Goal: Transaction & Acquisition: Purchase product/service

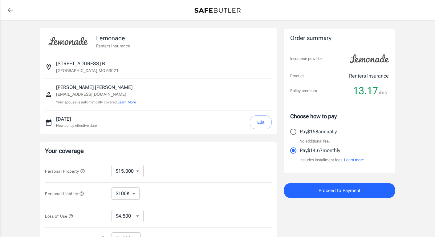
select select "15000"
select select "500"
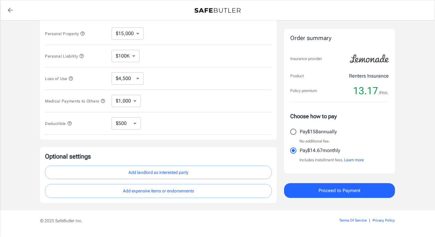
scroll to position [141, 0]
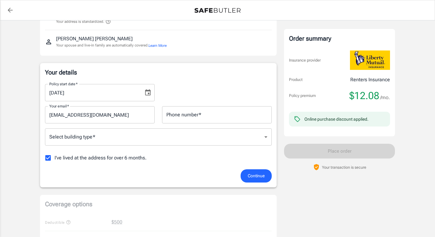
scroll to position [70, 0]
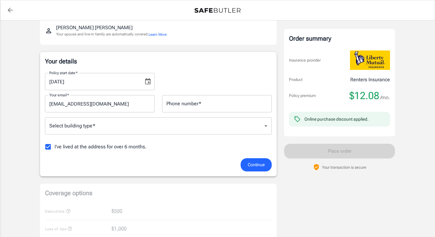
click at [205, 103] on input "Phone number   *" at bounding box center [217, 103] width 110 height 17
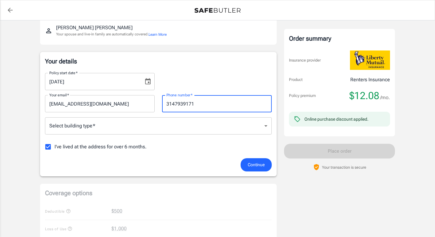
type input "3147939171"
click at [121, 129] on body "Policy premium $ 12.08 /mo Liberty Mutual Renters Insurance [STREET_ADDRESS][PE…" at bounding box center [217, 221] width 435 height 582
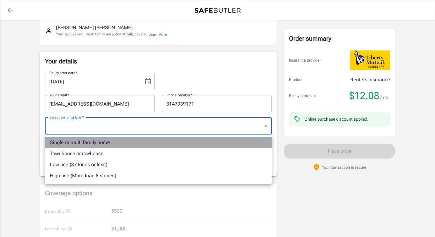
click at [107, 143] on li "Single or multi family home" at bounding box center [158, 142] width 227 height 11
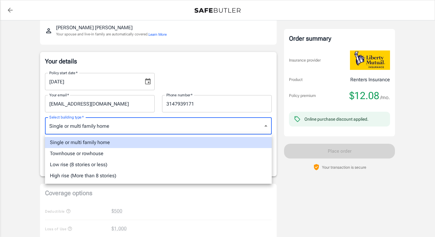
click at [174, 132] on body "Policy premium $ 12.08 /mo Liberty Mutual Renters Insurance [STREET_ADDRESS][PE…" at bounding box center [217, 221] width 435 height 582
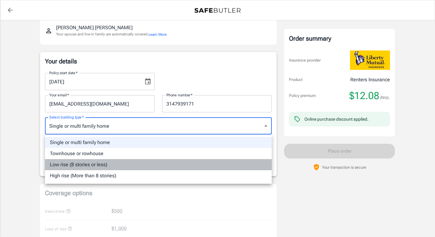
click at [177, 166] on li "Low rise (8 stories or less)" at bounding box center [158, 164] width 227 height 11
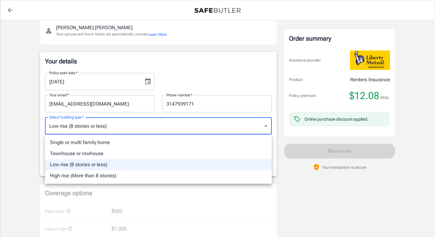
click at [155, 130] on body "Policy premium $ 12.08 /mo Liberty Mutual Renters Insurance [STREET_ADDRESS][PE…" at bounding box center [217, 221] width 435 height 582
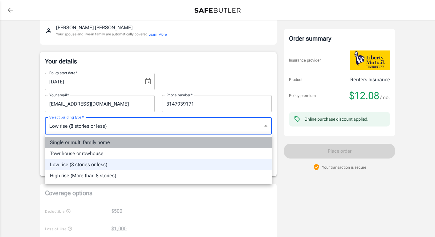
click at [157, 146] on li "Single or multi family home" at bounding box center [158, 142] width 227 height 11
type input "singlefamily"
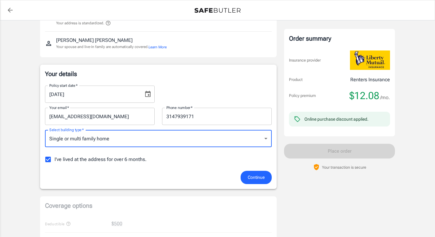
scroll to position [84, 0]
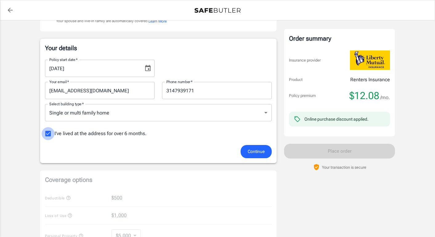
click at [47, 135] on input "I've lived at the address for over 6 months." at bounding box center [48, 133] width 13 height 13
checkbox input "false"
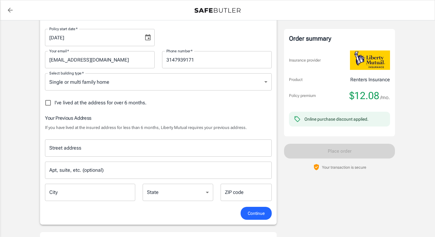
scroll to position [109, 0]
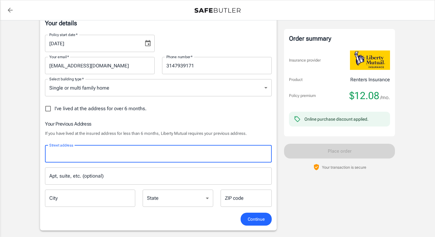
click at [104, 154] on input "Street address" at bounding box center [158, 154] width 221 height 12
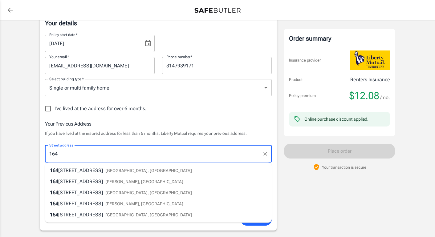
type input "[GEOGRAPHIC_DATA]"
type input "SAINT LOUIS"
type input "63106"
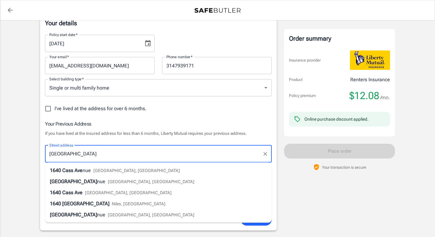
click at [13, 153] on div "Policy premium $ 12.08 /mo Liberty Mutual Renters Insurance [STREET_ADDRESS][PE…" at bounding box center [217, 217] width 435 height 611
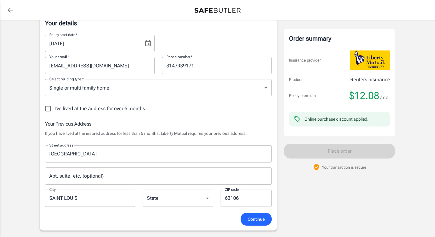
click at [175, 191] on select "[US_STATE] [US_STATE] [US_STATE] [US_STATE] [US_STATE] [US_STATE] [US_STATE] [U…" at bounding box center [178, 198] width 70 height 17
select select "MO"
click at [143, 190] on select "[US_STATE] [US_STATE] [US_STATE] [US_STATE] [US_STATE] [US_STATE] [US_STATE] [U…" at bounding box center [178, 198] width 70 height 17
click at [258, 218] on span "Continue" at bounding box center [256, 219] width 17 height 8
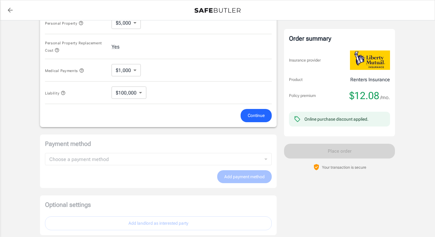
scroll to position [325, 0]
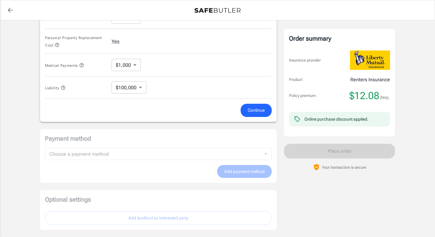
click at [261, 115] on button "Continue" at bounding box center [255, 110] width 31 height 13
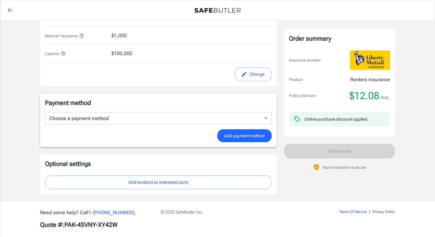
scroll to position [350, 0]
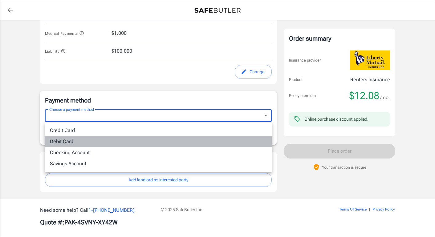
click at [212, 140] on li "Debit Card" at bounding box center [158, 141] width 227 height 11
type input "debit"
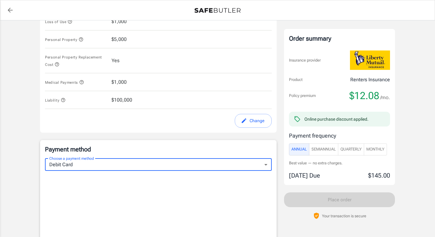
scroll to position [300, 0]
